Goal: Entertainment & Leisure: Consume media (video, audio)

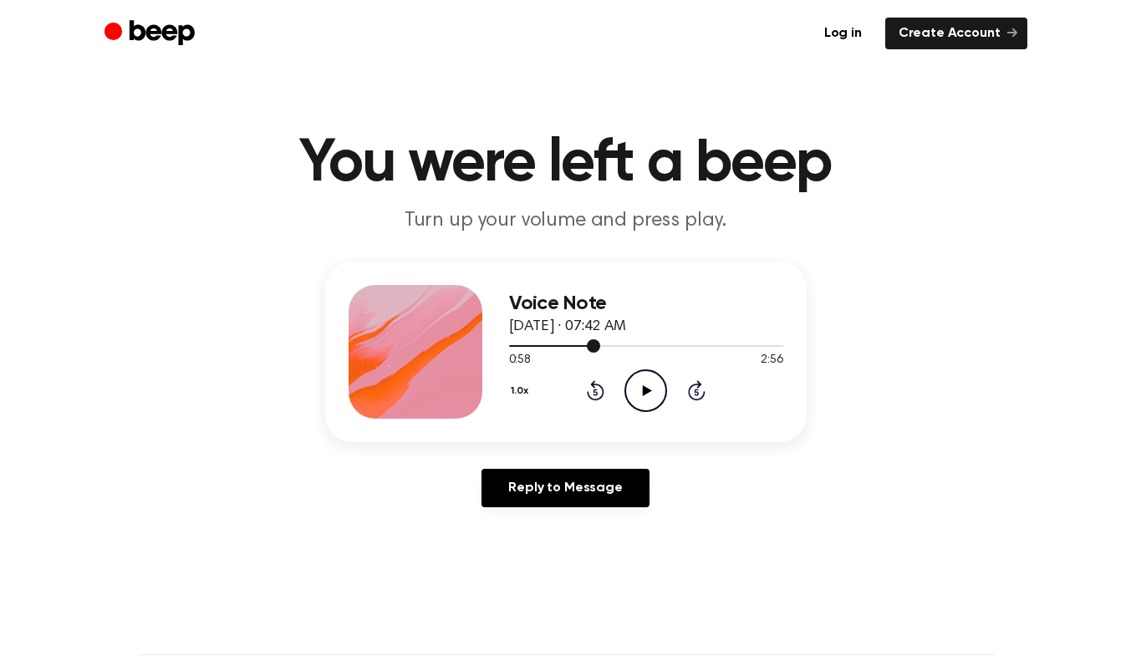
click at [513, 345] on div at bounding box center [555, 346] width 92 height 2
click at [645, 386] on icon at bounding box center [647, 390] width 9 height 11
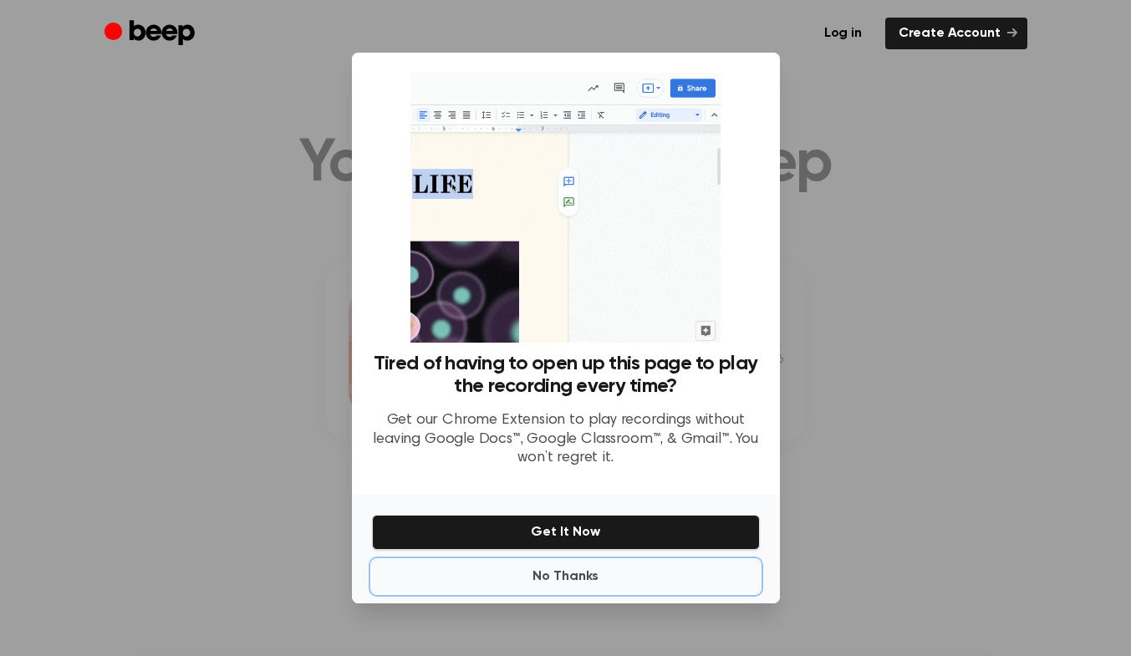
click at [577, 578] on button "No Thanks" at bounding box center [566, 576] width 388 height 33
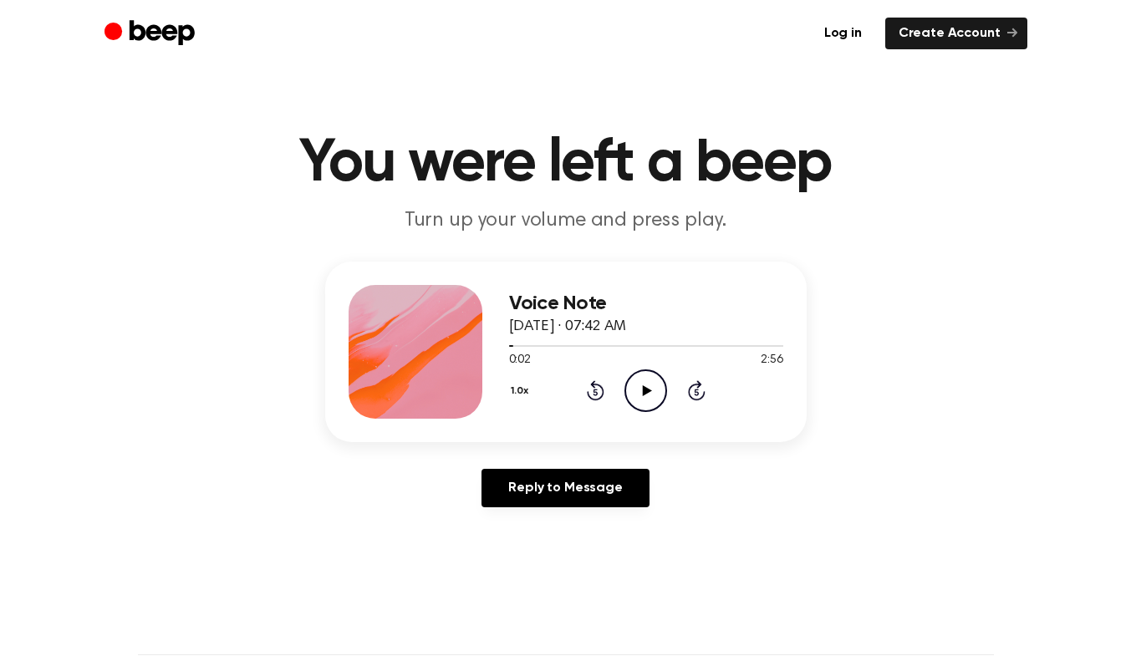
click at [638, 385] on icon "Play Audio" at bounding box center [645, 391] width 43 height 43
click at [641, 388] on icon "Pause Audio" at bounding box center [645, 391] width 43 height 43
click at [641, 388] on icon "Play Audio" at bounding box center [645, 391] width 43 height 43
click at [641, 388] on icon "Pause Audio" at bounding box center [645, 391] width 43 height 43
click at [589, 391] on icon "Rewind 5 seconds" at bounding box center [595, 391] width 18 height 22
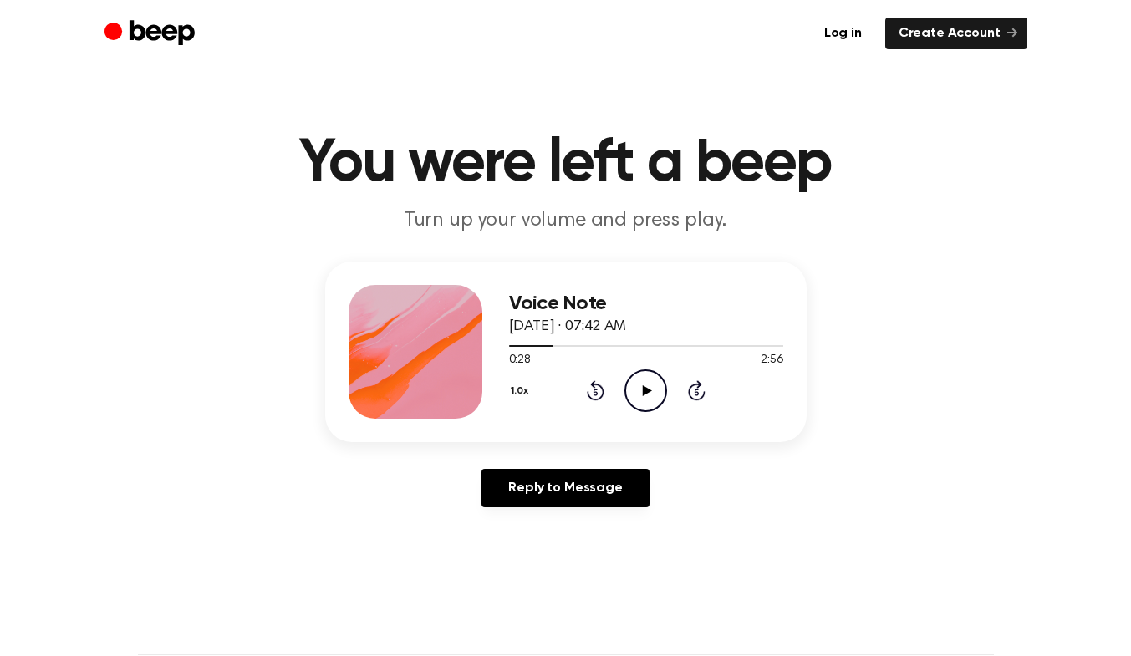
click at [589, 391] on icon "Rewind 5 seconds" at bounding box center [595, 391] width 18 height 22
click at [650, 392] on icon "Play Audio" at bounding box center [645, 391] width 43 height 43
click at [647, 392] on icon at bounding box center [646, 390] width 8 height 11
click at [647, 392] on icon at bounding box center [647, 390] width 9 height 11
click at [647, 392] on icon at bounding box center [646, 390] width 8 height 11
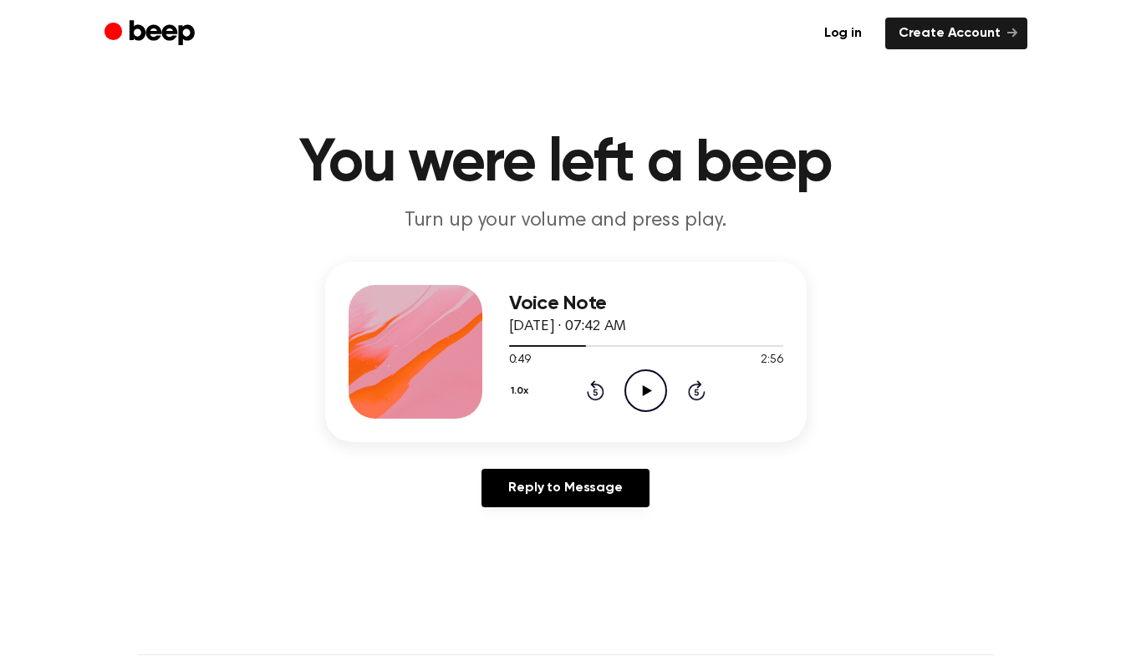
click at [647, 392] on icon at bounding box center [647, 390] width 9 height 11
click at [647, 392] on icon at bounding box center [646, 390] width 8 height 11
click at [647, 392] on icon at bounding box center [647, 390] width 9 height 11
click at [647, 392] on icon at bounding box center [646, 390] width 8 height 11
click at [647, 392] on icon at bounding box center [647, 390] width 9 height 11
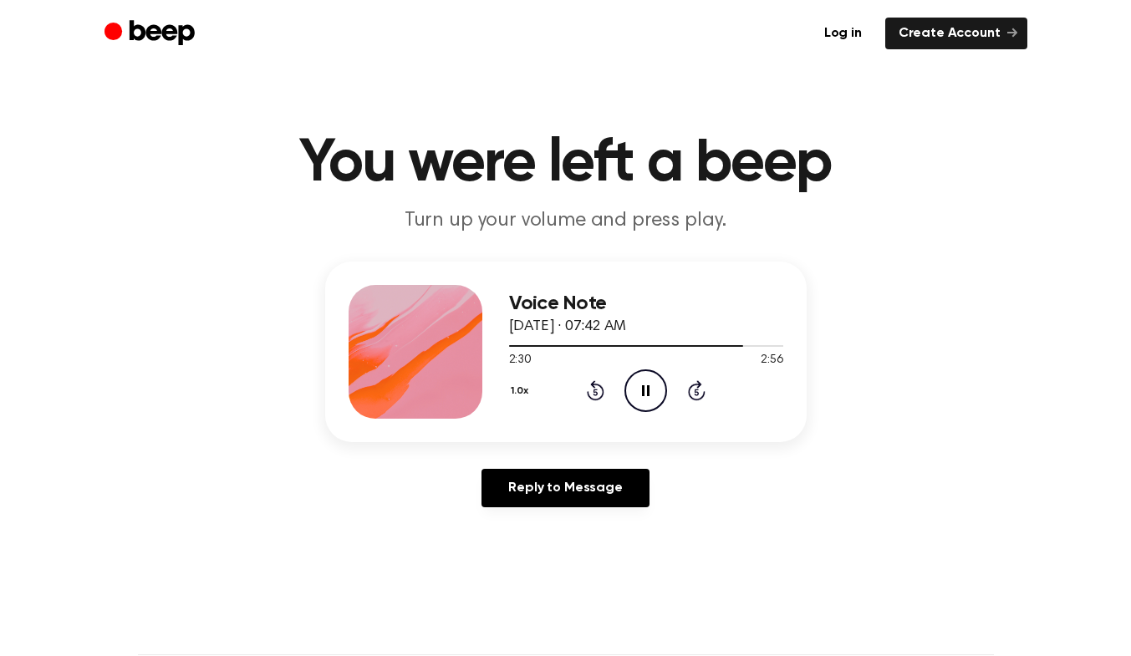
click at [644, 388] on icon at bounding box center [646, 390] width 8 height 11
click at [644, 388] on icon at bounding box center [647, 390] width 9 height 11
click at [644, 388] on icon at bounding box center [646, 390] width 8 height 11
click at [644, 388] on icon at bounding box center [647, 390] width 9 height 11
click at [644, 388] on icon at bounding box center [646, 390] width 8 height 11
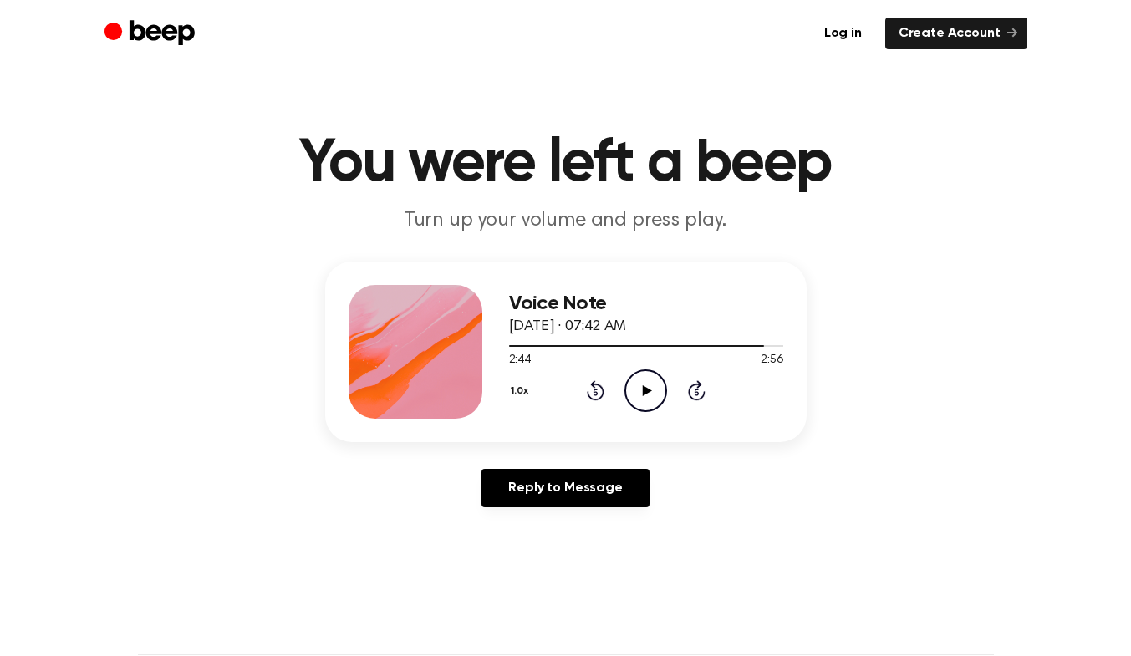
click at [644, 388] on icon at bounding box center [647, 390] width 9 height 11
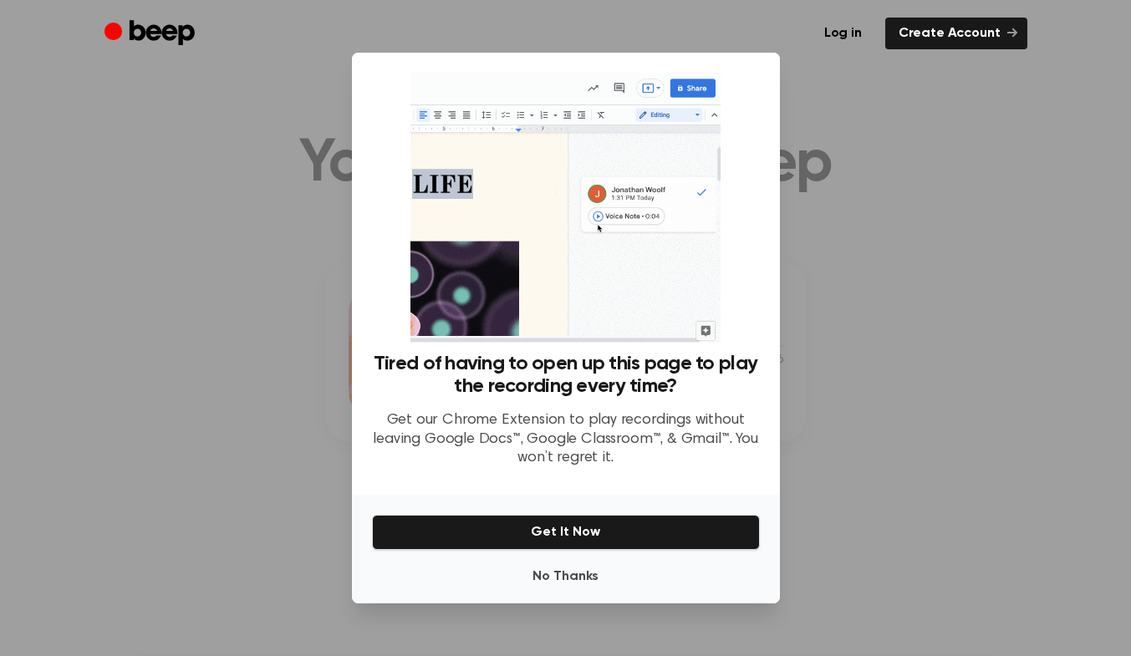
click at [894, 398] on div at bounding box center [565, 328] width 1131 height 656
click at [578, 579] on button "No Thanks" at bounding box center [566, 576] width 388 height 33
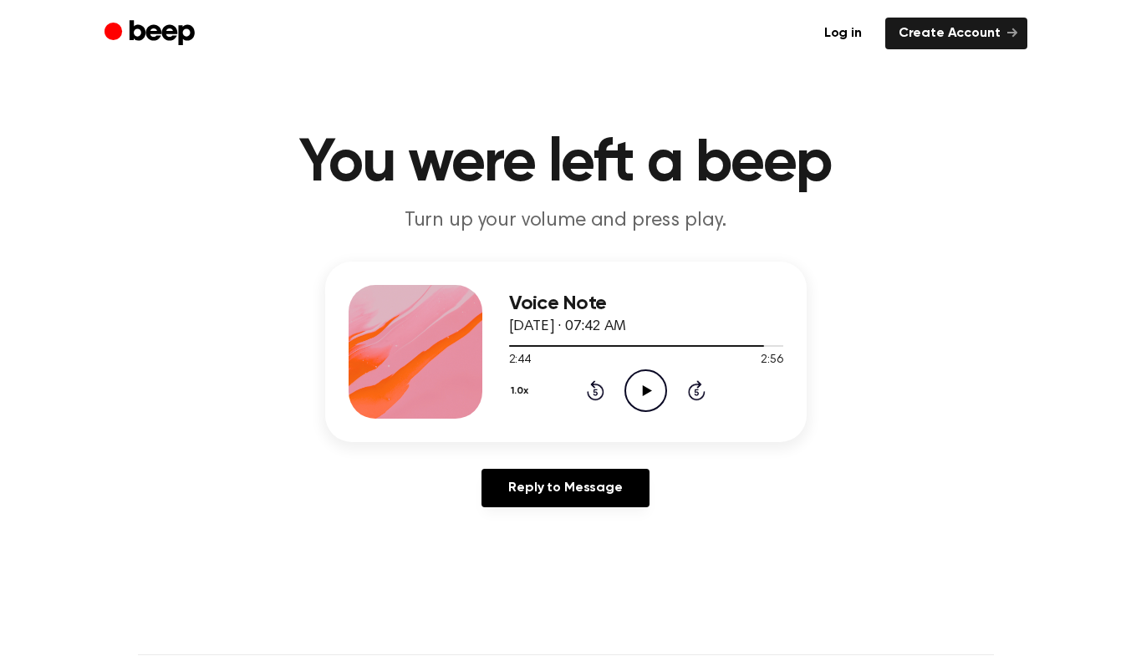
click at [649, 391] on icon at bounding box center [647, 390] width 9 height 11
click at [642, 388] on icon "Play Audio" at bounding box center [645, 391] width 43 height 43
click at [642, 388] on icon at bounding box center [646, 390] width 8 height 11
click at [642, 388] on icon "Play Audio" at bounding box center [645, 391] width 43 height 43
